Goal: Check status

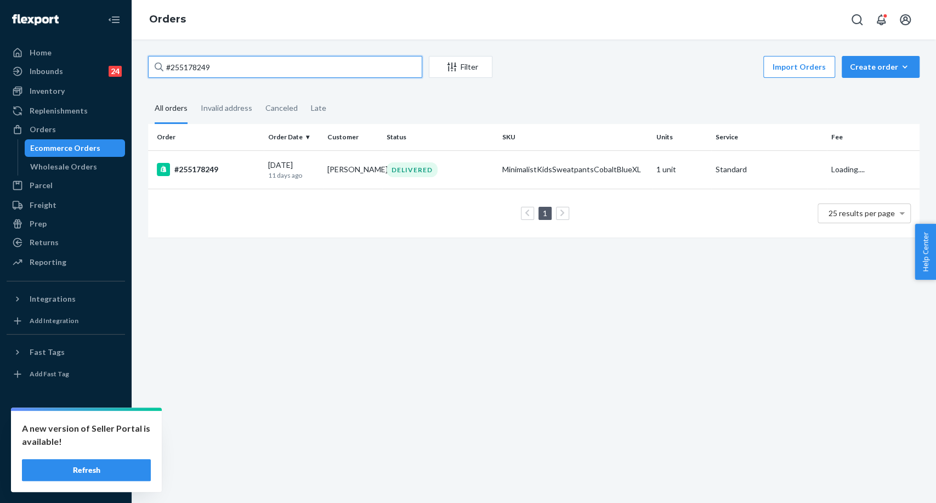
click at [185, 77] on input "#255178249" at bounding box center [285, 67] width 274 height 22
click at [197, 64] on input "#255178249" at bounding box center [285, 67] width 274 height 22
type input "#255196407"
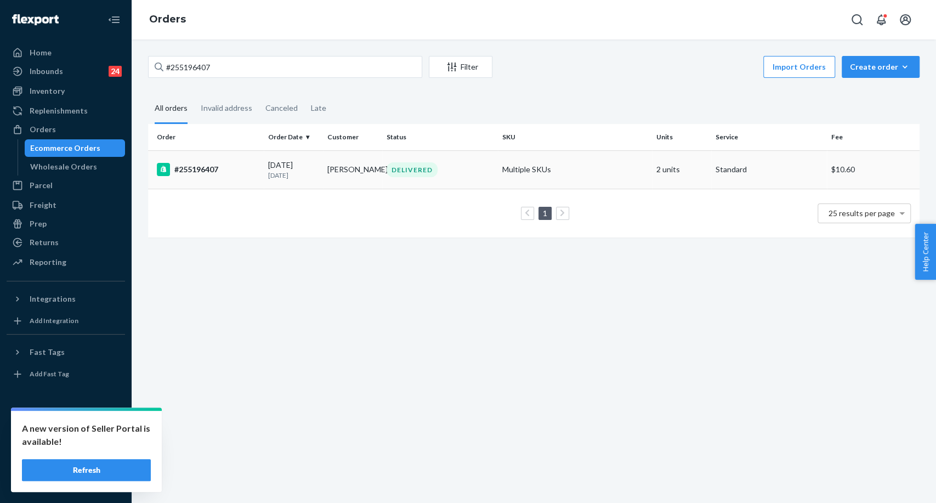
click at [225, 164] on div "#255196407" at bounding box center [208, 169] width 103 height 13
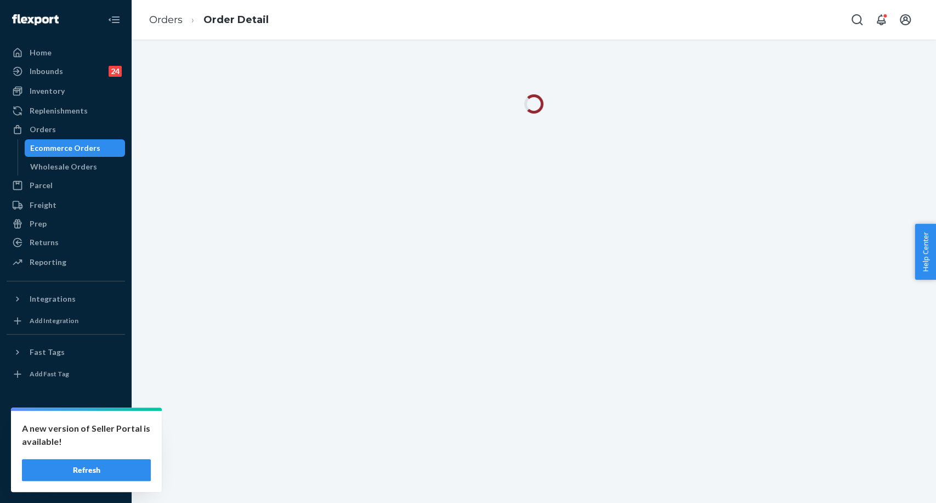
click at [123, 473] on button "Refresh" at bounding box center [86, 470] width 129 height 22
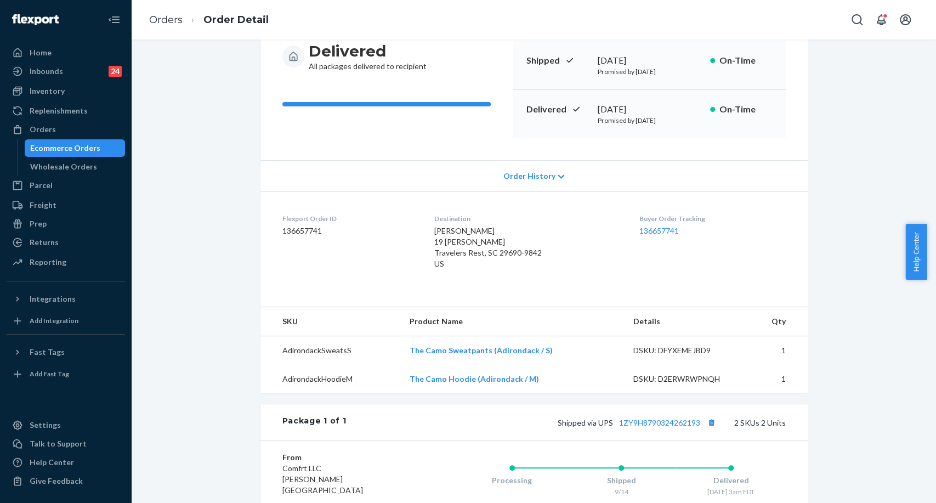
scroll to position [122, 0]
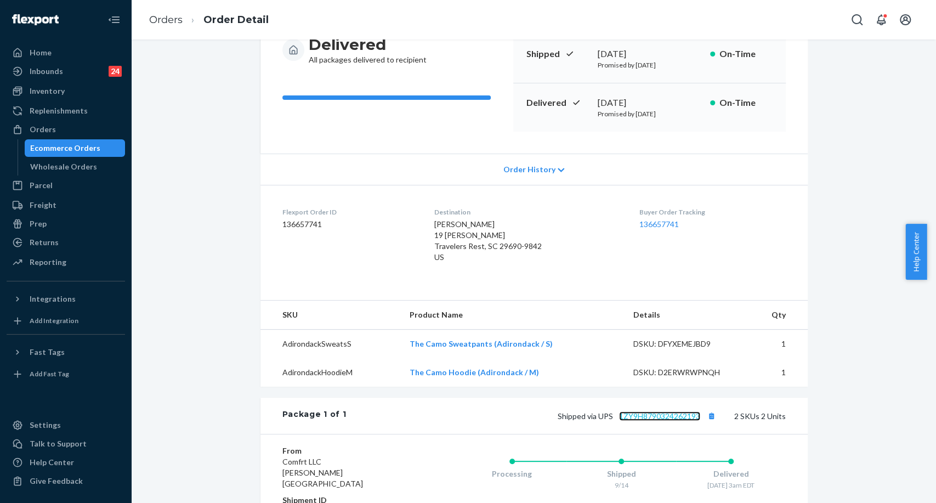
click at [663, 418] on link "1ZY9H8790324262193" at bounding box center [659, 415] width 81 height 9
